Goal: Task Accomplishment & Management: Manage account settings

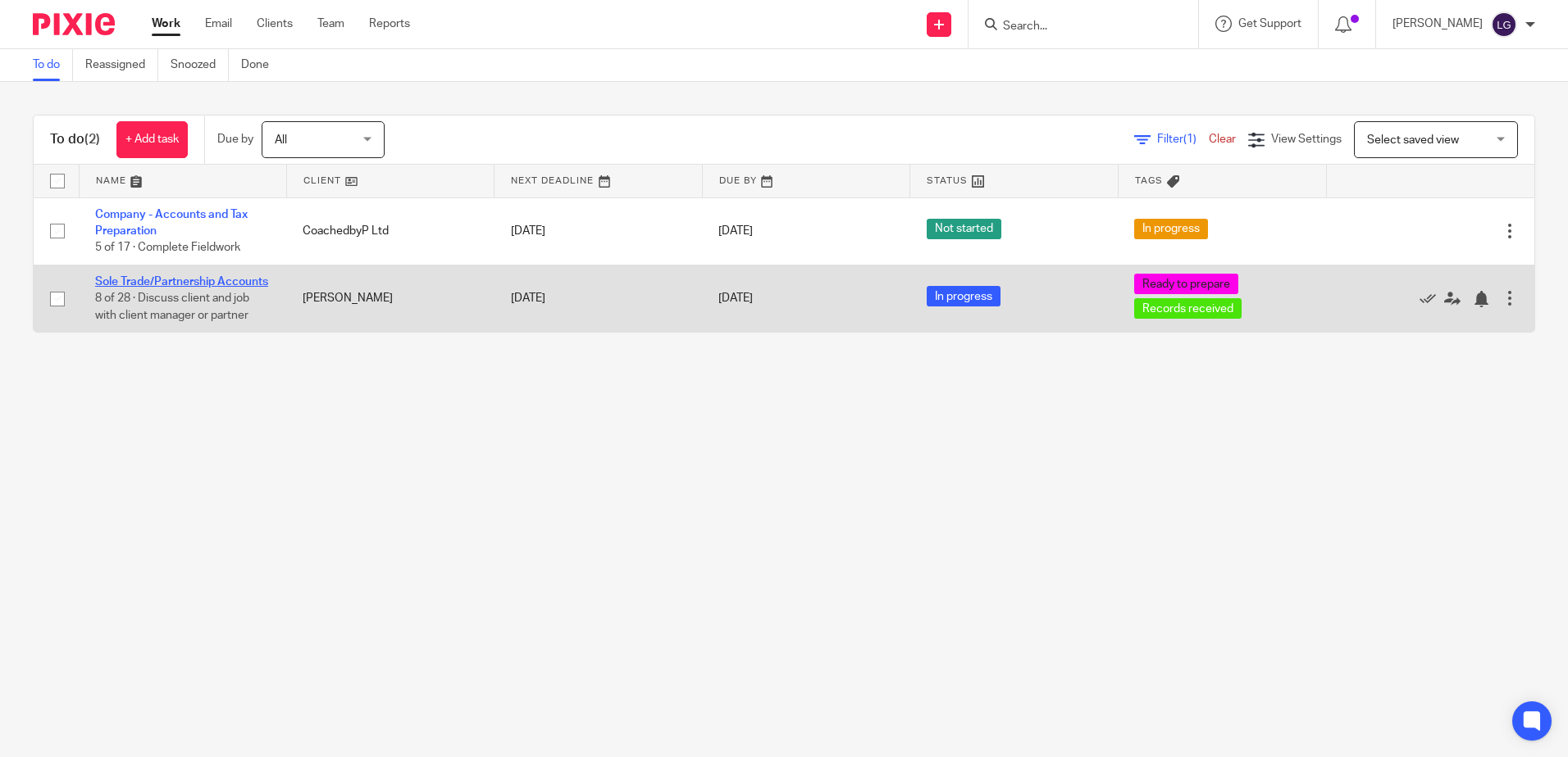
click at [183, 280] on link "Sole Trade/Partnership Accounts" at bounding box center [182, 282] width 173 height 11
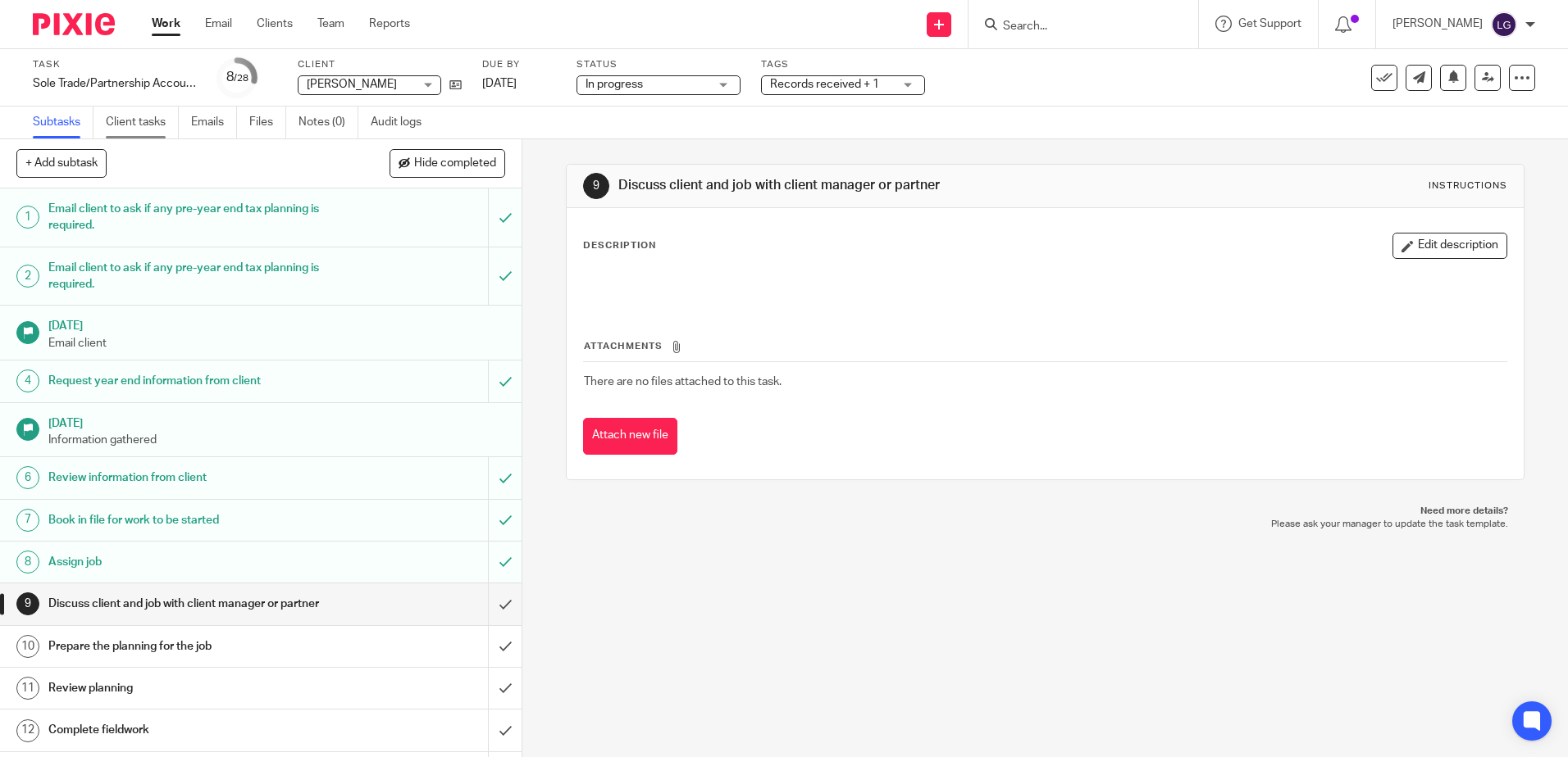
click at [158, 121] on link "Client tasks" at bounding box center [141, 122] width 73 height 32
click at [162, 125] on link "Client tasks" at bounding box center [141, 122] width 73 height 32
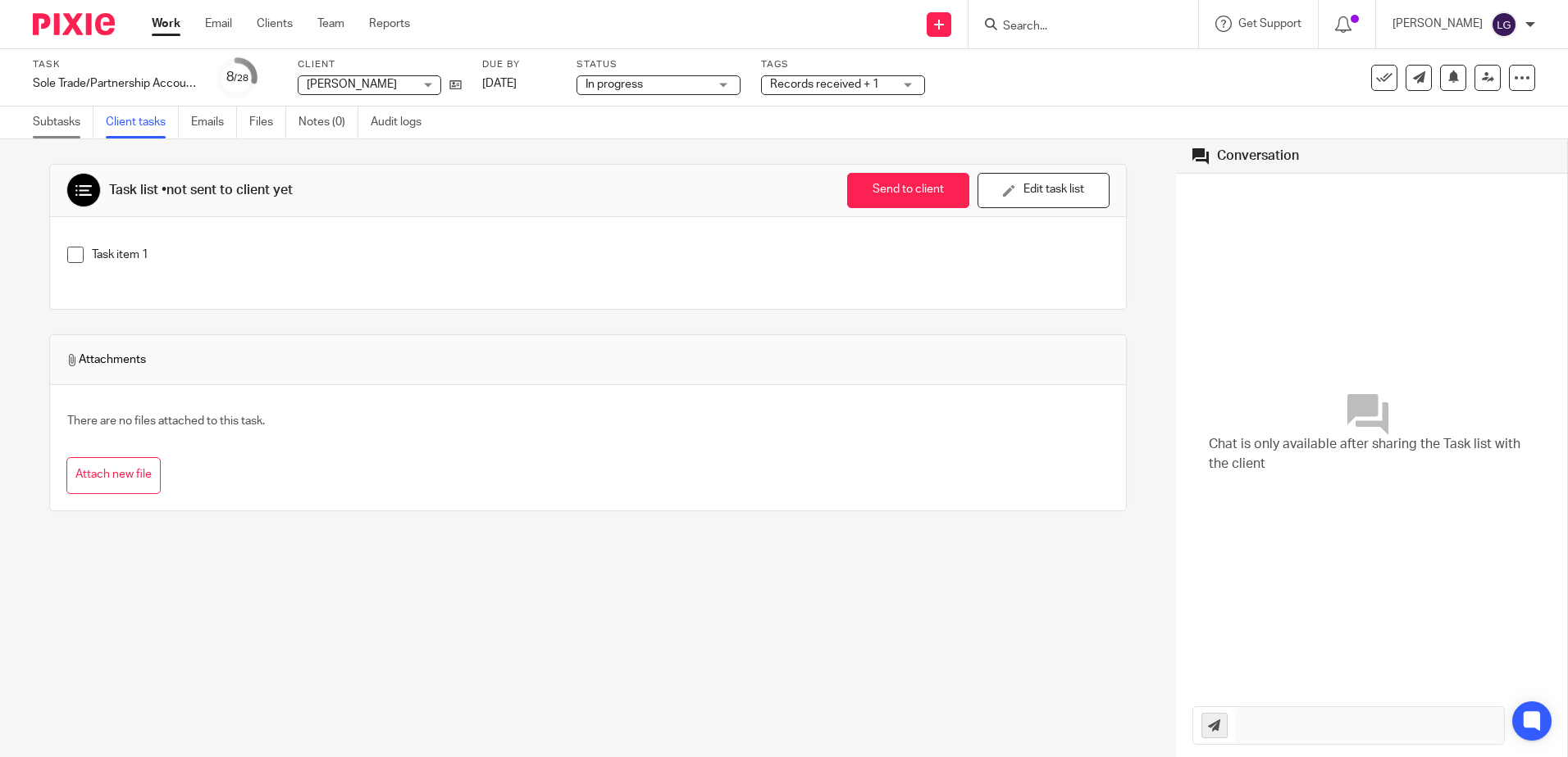
click at [55, 124] on link "Subtasks" at bounding box center [63, 122] width 61 height 32
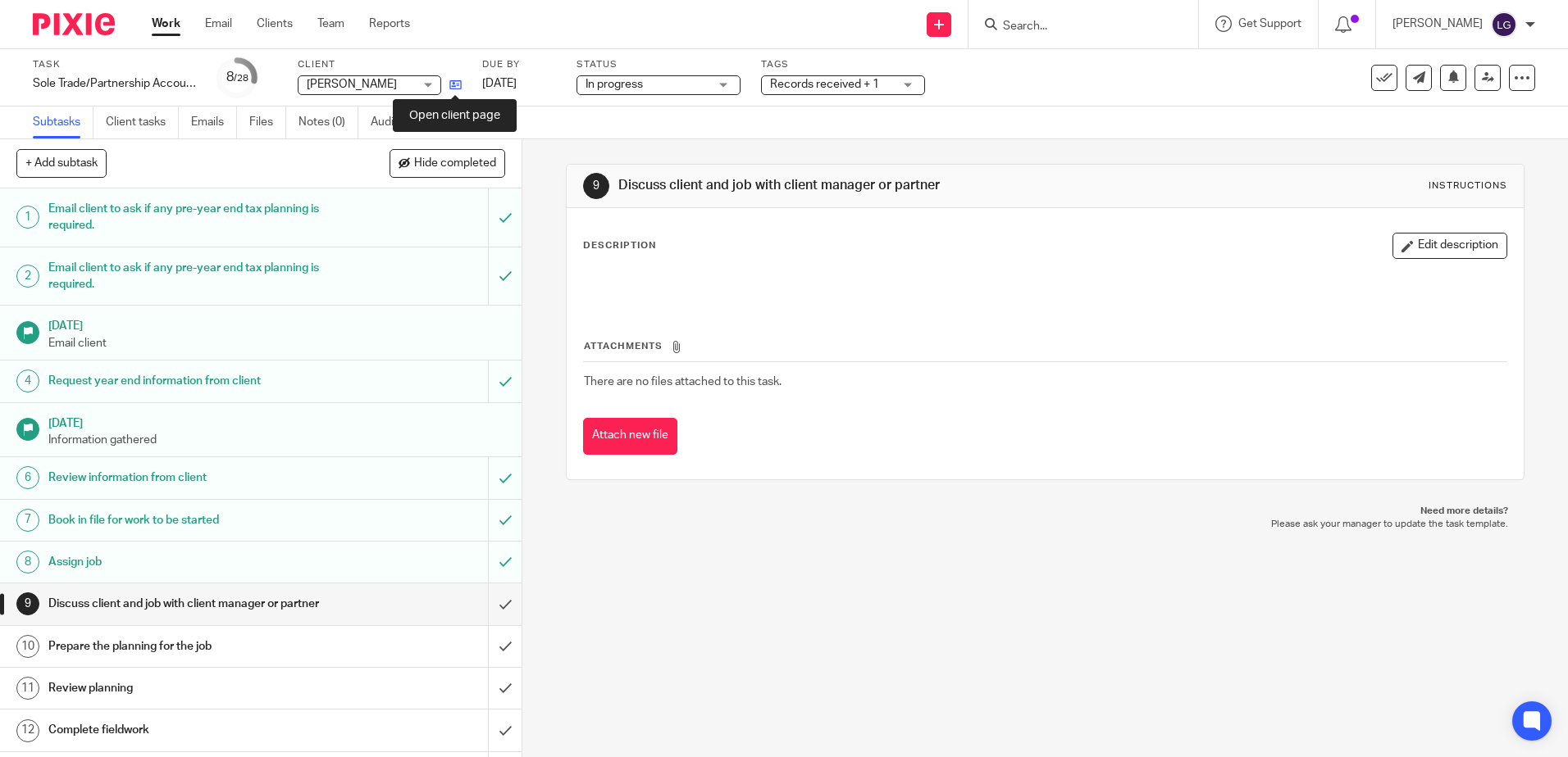
click at [455, 86] on icon at bounding box center [455, 85] width 12 height 12
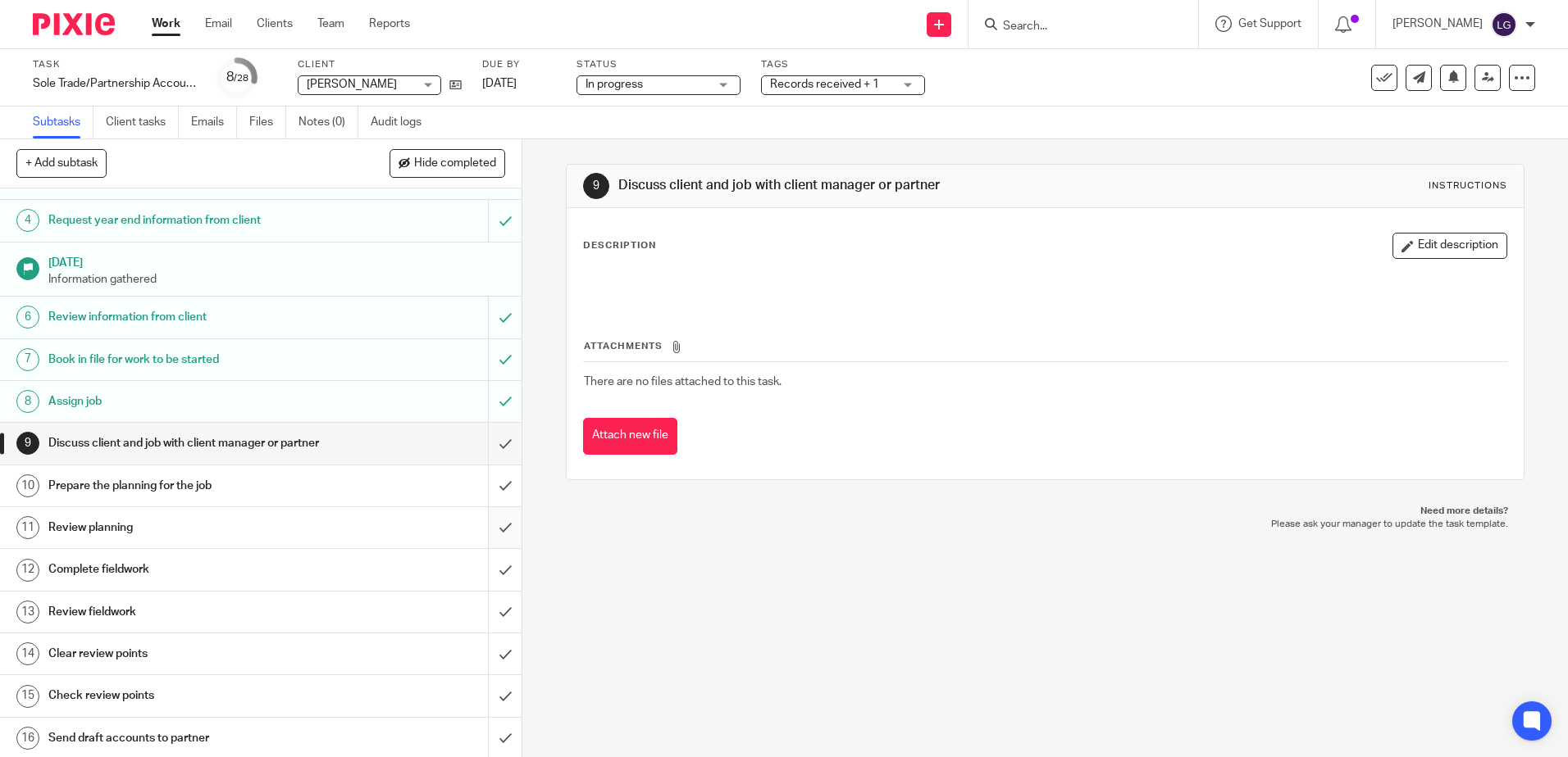
scroll to position [164, 0]
click at [495, 454] on input "submit" at bounding box center [260, 440] width 522 height 41
